Goal: Information Seeking & Learning: Learn about a topic

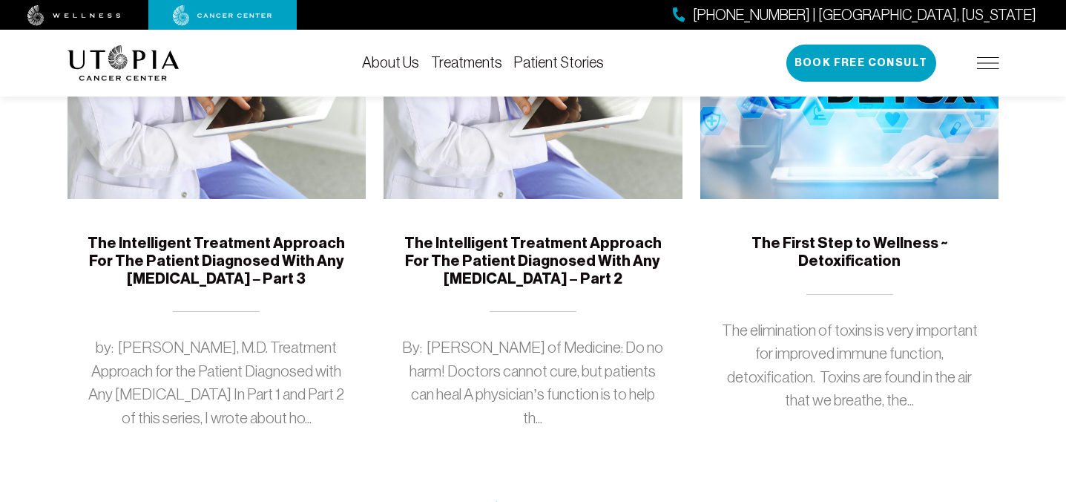
scroll to position [1437, 0]
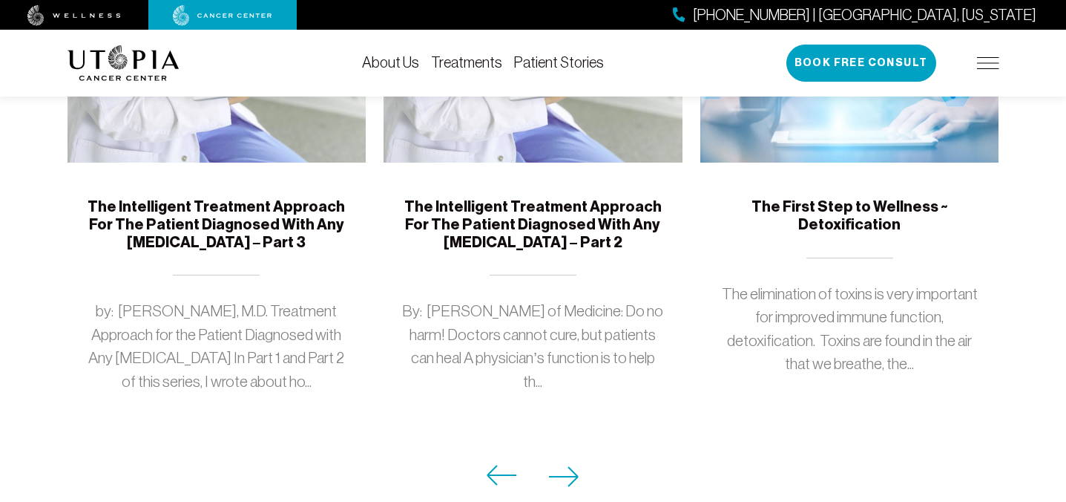
click at [472, 58] on link "Treatments" at bounding box center [466, 62] width 71 height 16
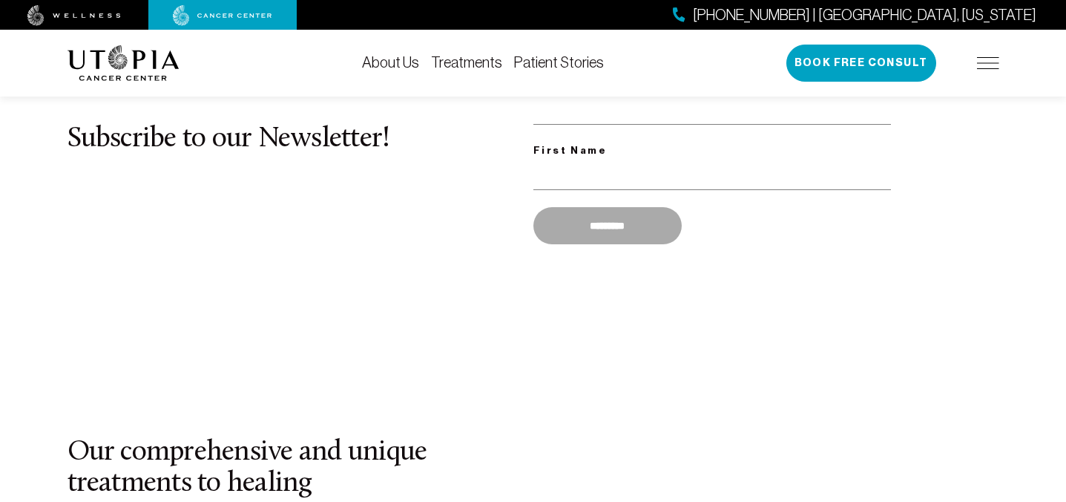
scroll to position [1044, 0]
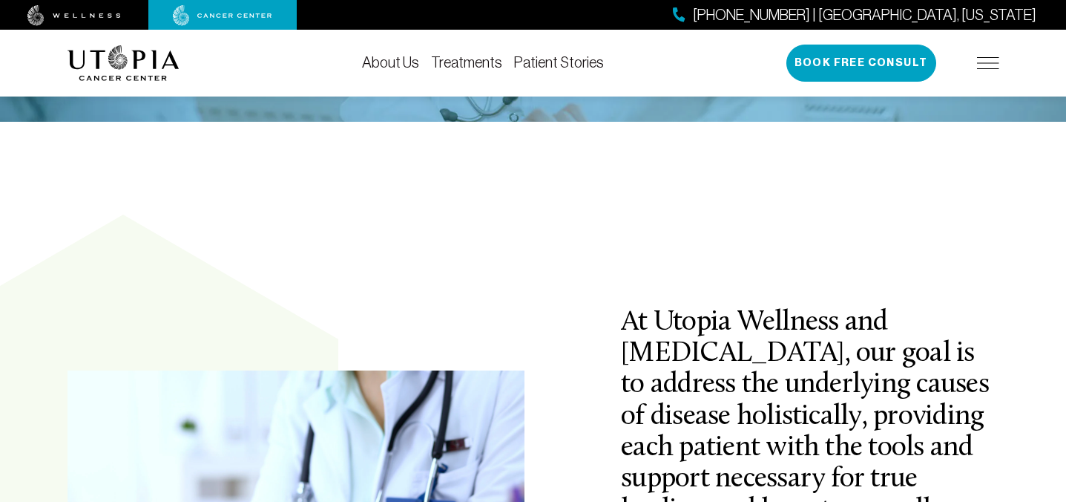
click at [469, 61] on link "Treatments" at bounding box center [466, 62] width 71 height 16
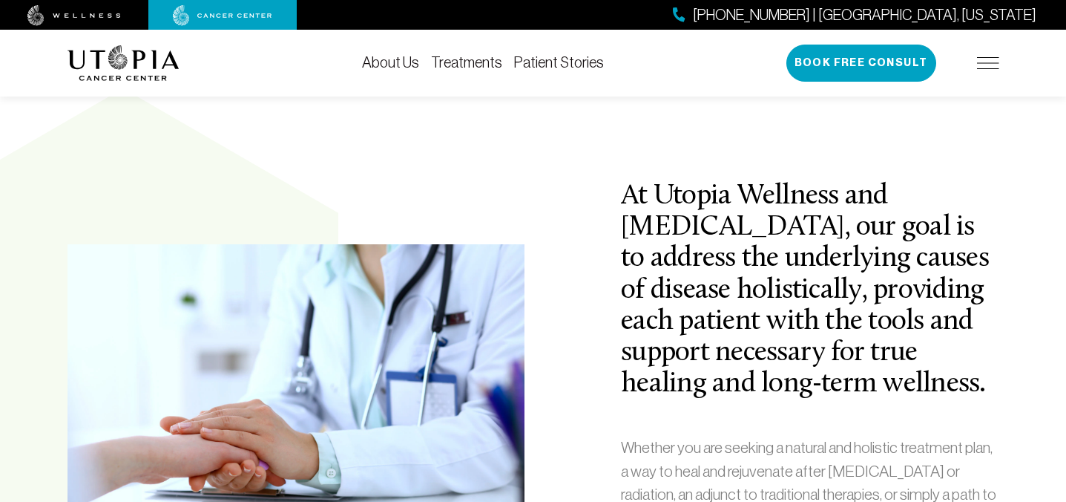
scroll to position [0, 0]
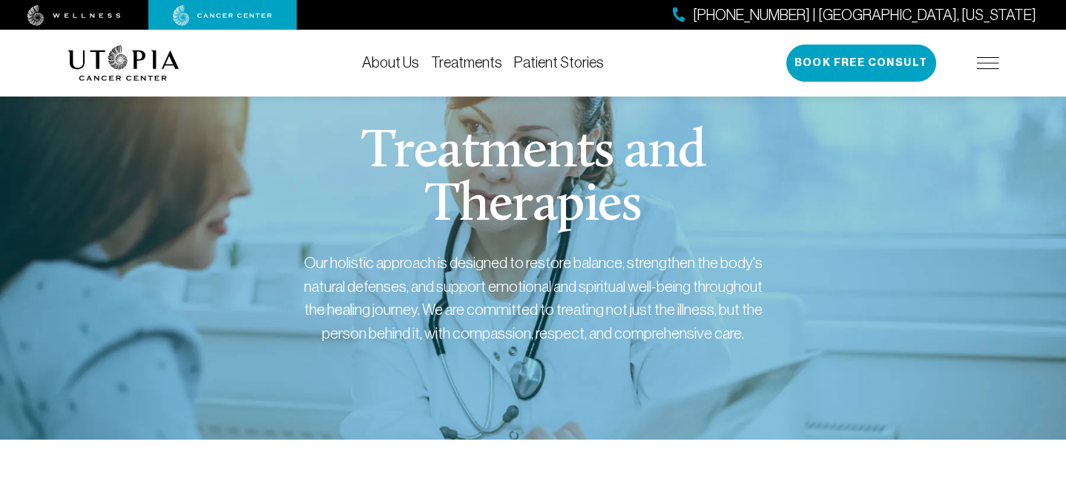
click at [405, 61] on link "About Us" at bounding box center [390, 62] width 57 height 16
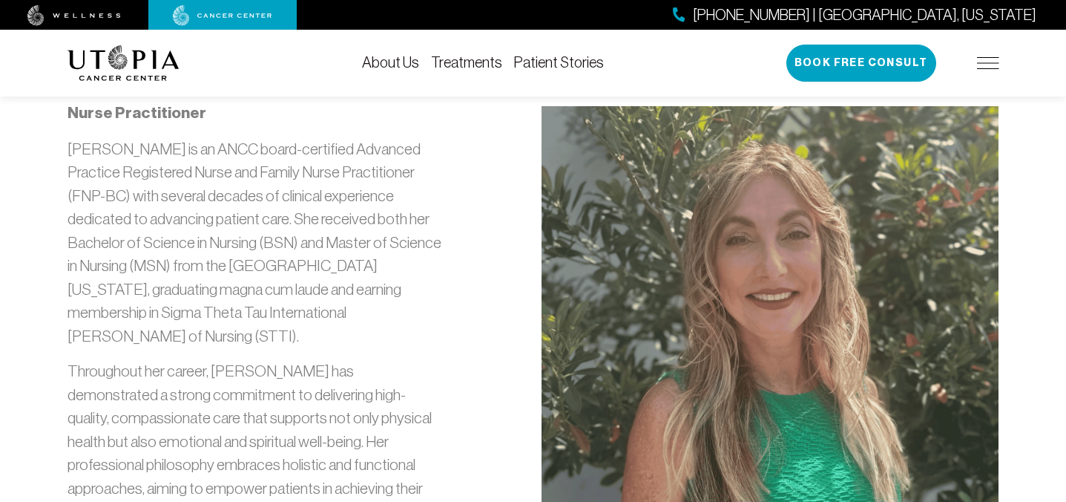
scroll to position [1547, 0]
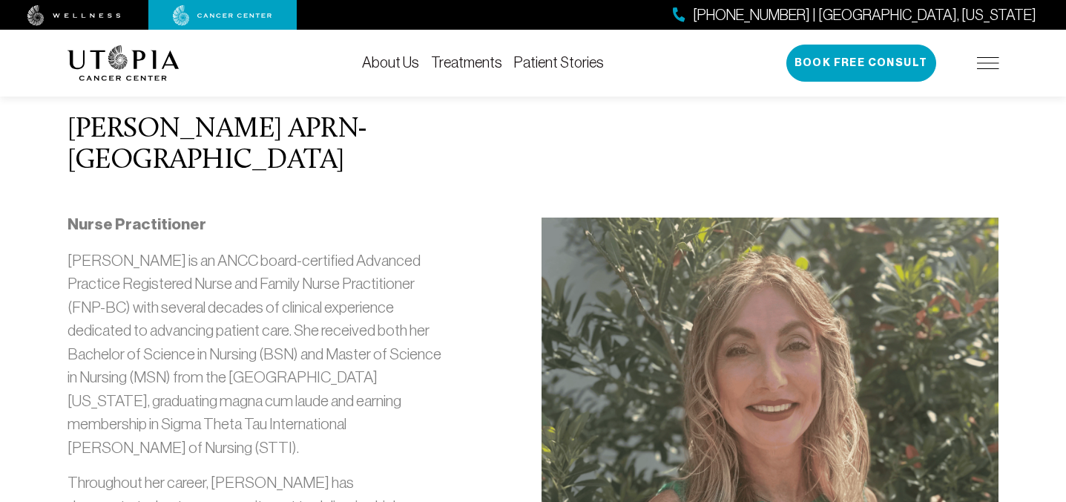
click at [997, 63] on img at bounding box center [988, 63] width 22 height 12
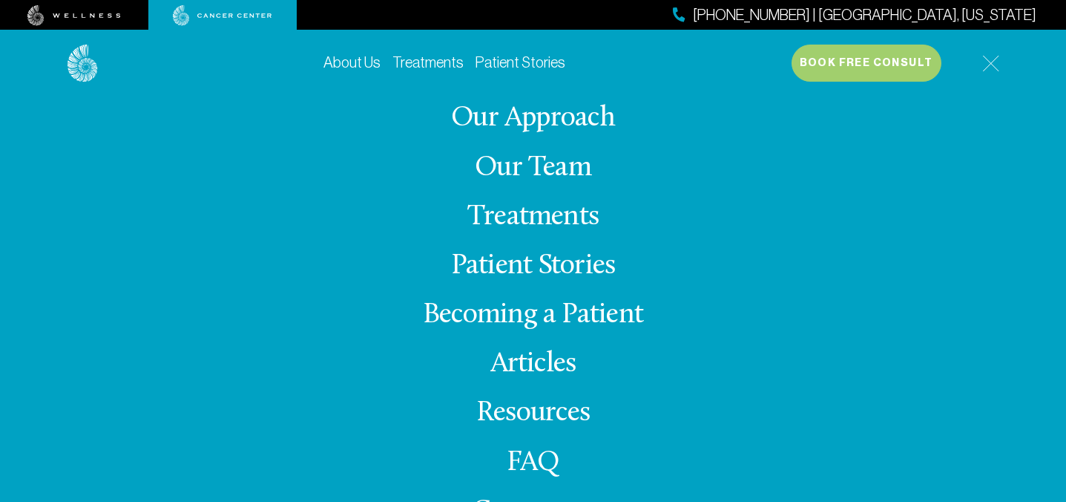
scroll to position [53, 0]
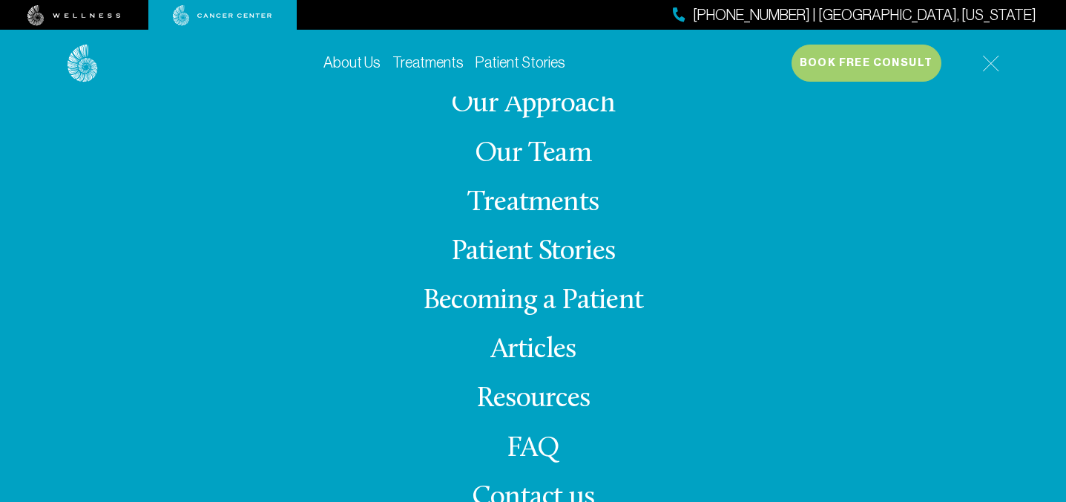
click at [562, 304] on link "Becoming a Patient" at bounding box center [533, 300] width 220 height 29
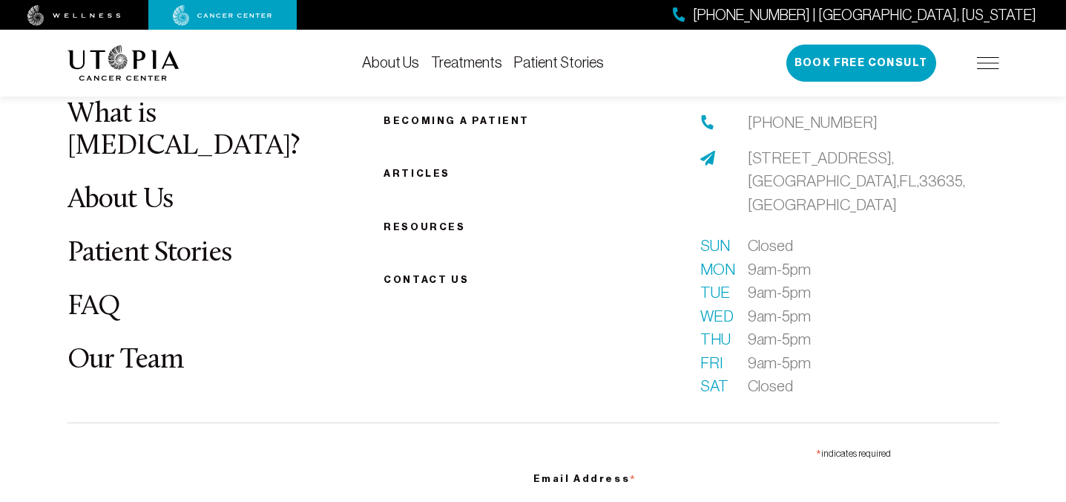
scroll to position [2108, 0]
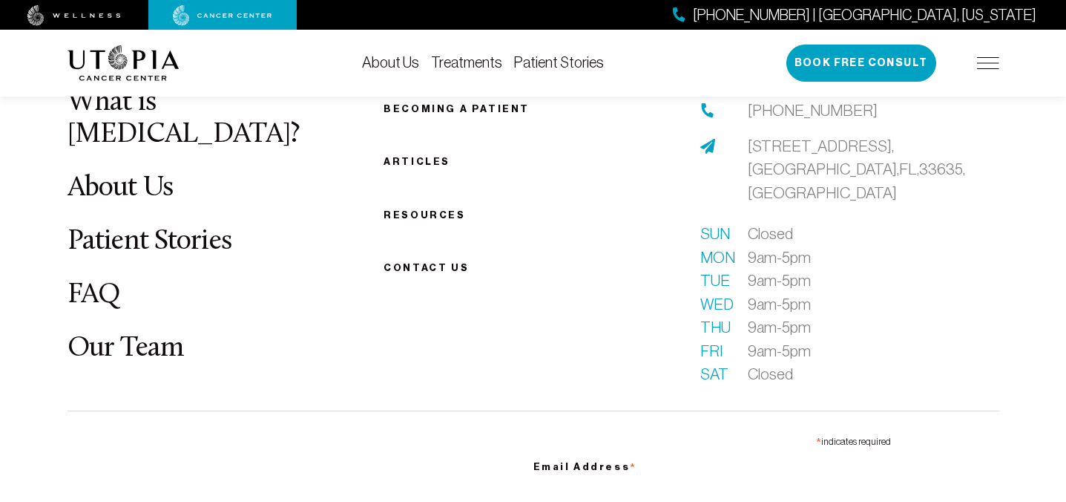
click at [717, 137] on div at bounding box center [715, 169] width 30 height 70
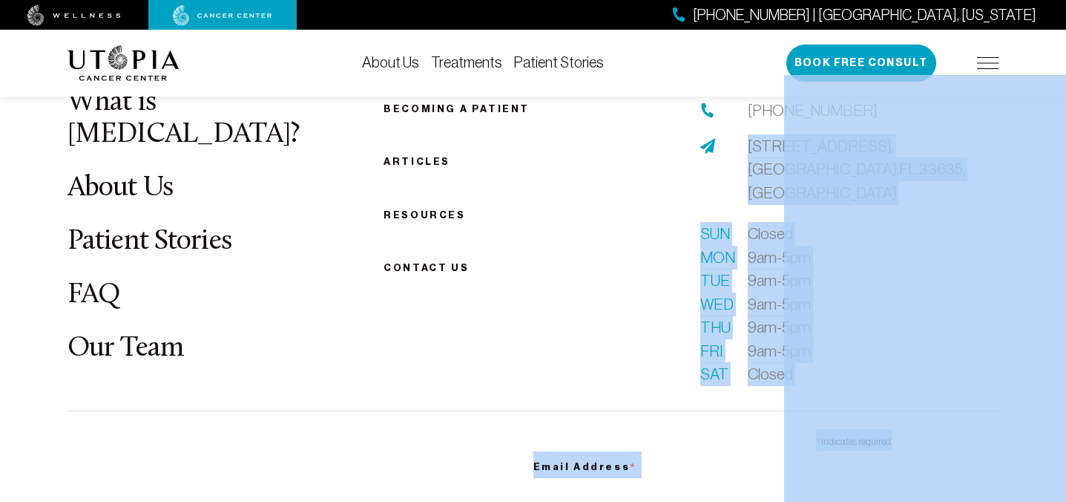
drag, startPoint x: 746, startPoint y: 148, endPoint x: 786, endPoint y: 190, distance: 58.3
click at [771, 165] on span "[STREET_ADDRESS]" at bounding box center [856, 169] width 217 height 64
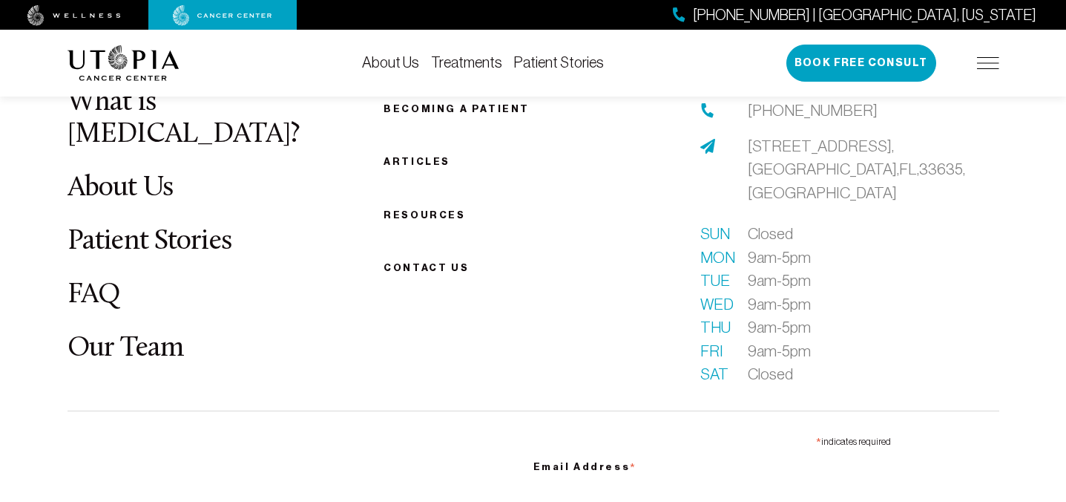
click at [728, 145] on div at bounding box center [715, 169] width 30 height 70
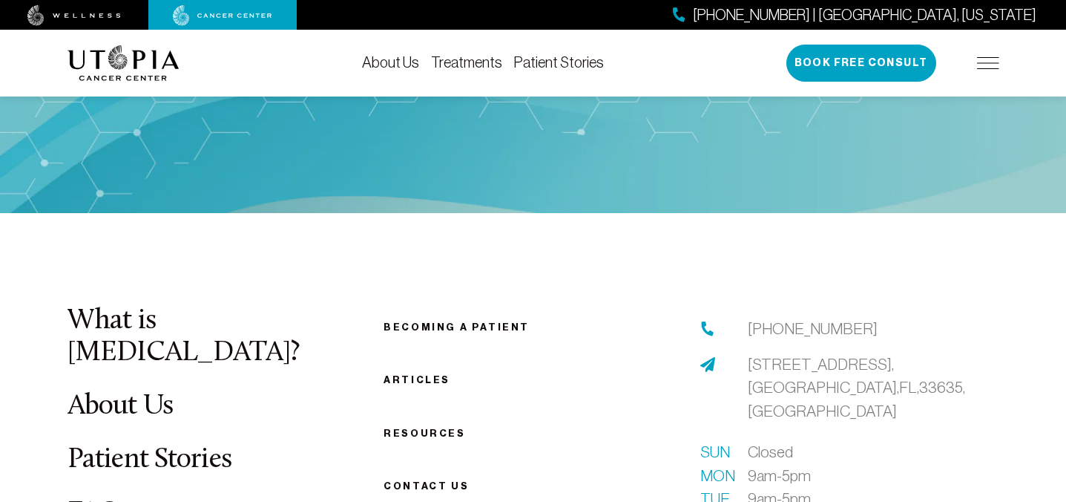
click at [446, 331] on link "Becoming a patient" at bounding box center [457, 326] width 146 height 11
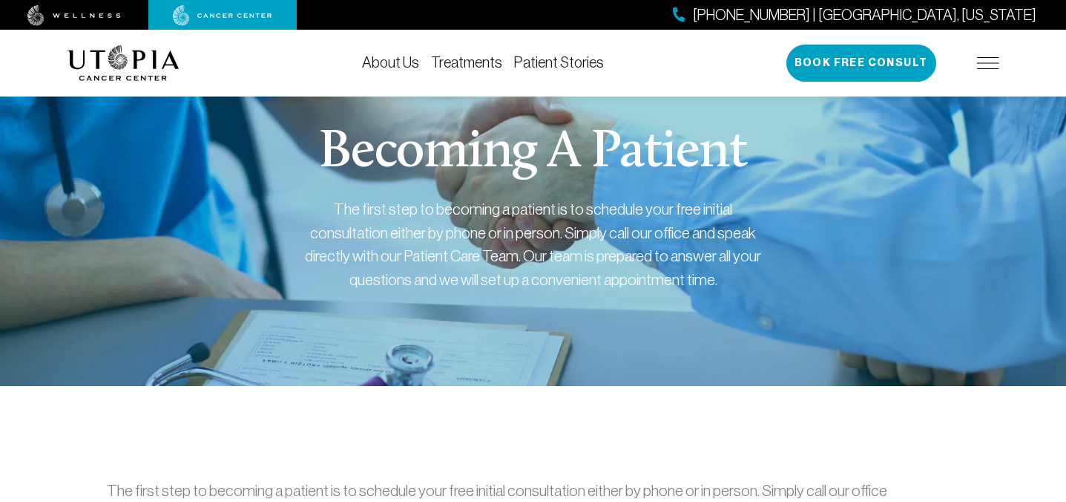
scroll to position [79, 0]
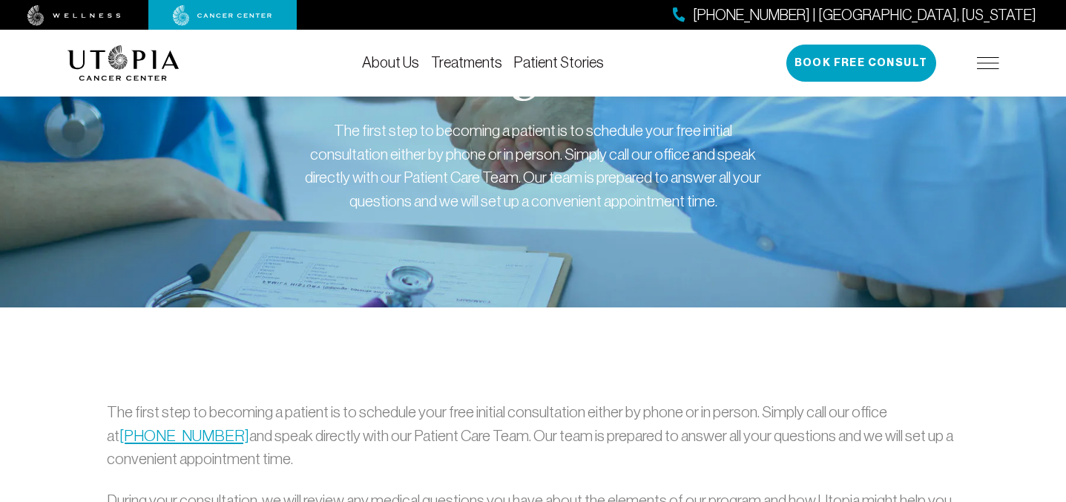
click at [486, 67] on link "Treatments" at bounding box center [466, 62] width 71 height 16
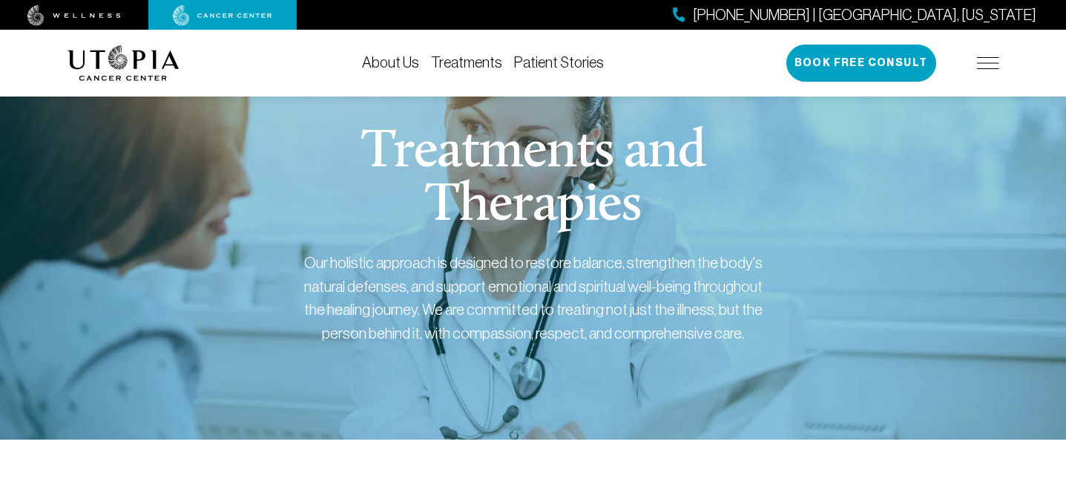
click at [986, 68] on img at bounding box center [988, 63] width 22 height 12
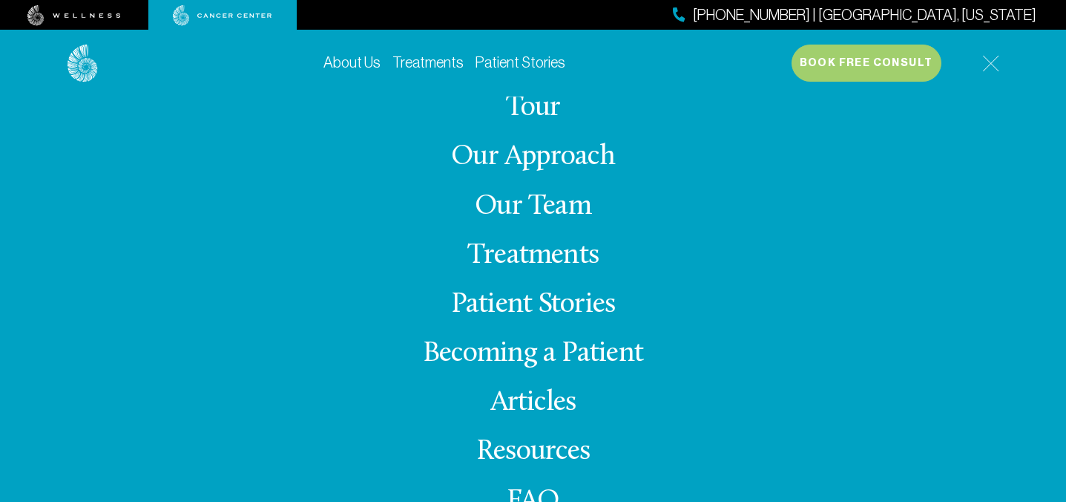
scroll to position [53, 0]
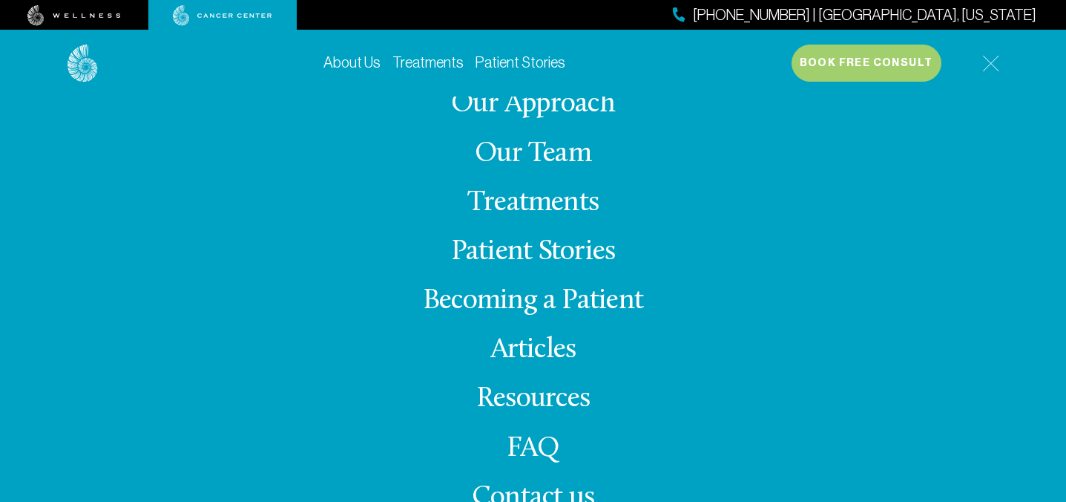
click at [248, 357] on div "About Us Tour Our Approach Our Team Treatments Patient Stories Becoming a Patie…" at bounding box center [534, 313] width 932 height 435
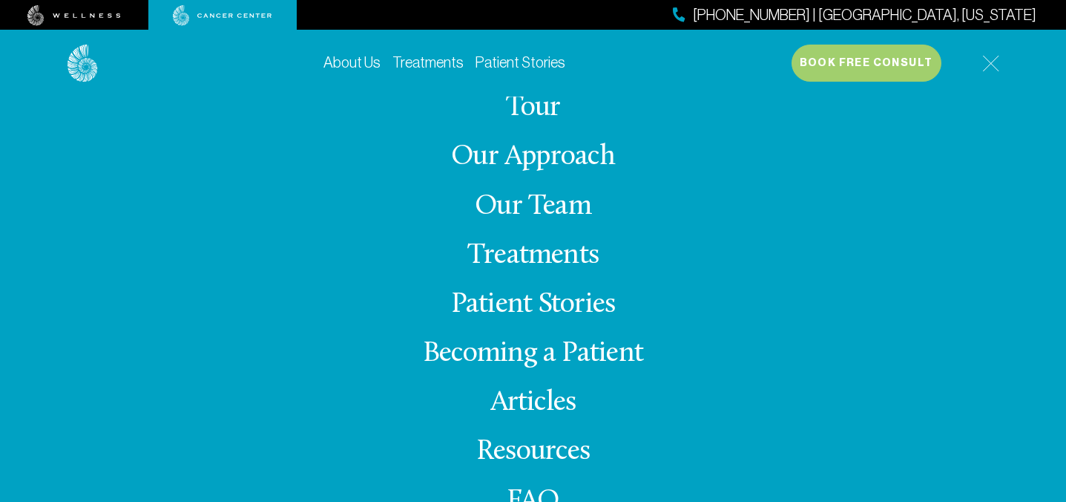
click at [81, 3] on div at bounding box center [74, 15] width 148 height 30
click at [80, 17] on img at bounding box center [73, 15] width 93 height 21
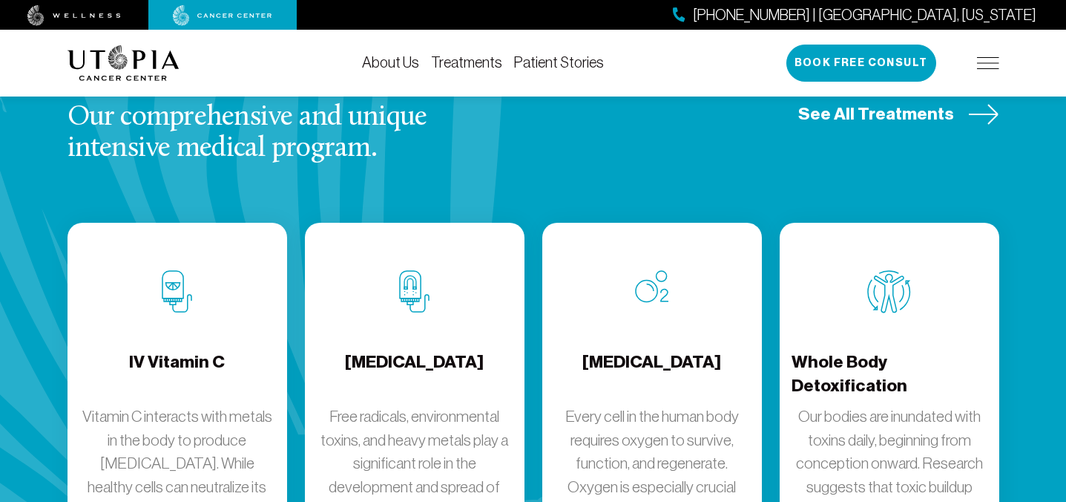
scroll to position [1914, 0]
